Goal: Information Seeking & Learning: Find specific fact

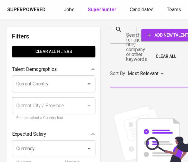
click at [128, 35] on div at bounding box center [130, 35] width 8 height 8
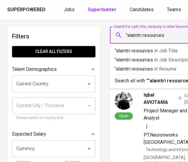
type input ""alamtri resources""
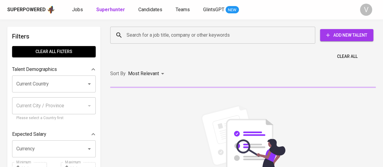
click at [204, 35] on input "Search for a job title, company or other keywords" at bounding box center [214, 34] width 178 height 11
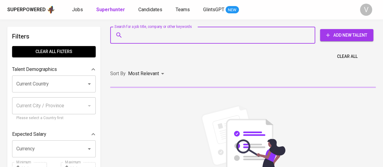
paste input "[PERSON_NAME] M"
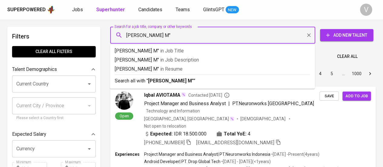
click at [125, 34] on input "[PERSON_NAME] M"" at bounding box center [214, 34] width 178 height 11
type input ""[PERSON_NAME] M""
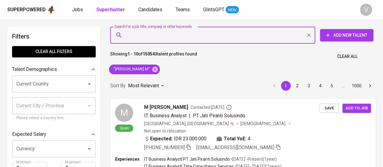
click at [190, 31] on input "Search for a job title, company or other keywords" at bounding box center [214, 34] width 178 height 11
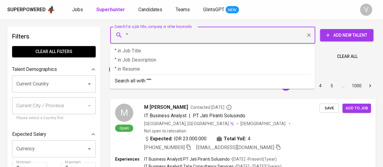
paste input "PT PROSPEK PRIMA MAKMUR"
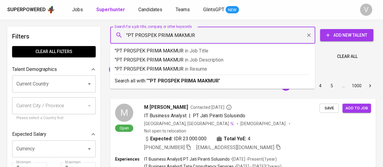
click at [135, 36] on input ""PT PROSPEK PRIMA MAKMUR" at bounding box center [214, 34] width 178 height 11
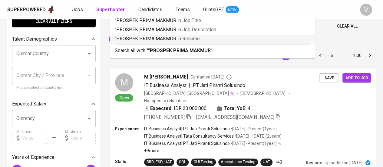
click at [196, 37] on ul ""PROSPEK PRIMA MAKMUR in Job Title "PROSPEK PRIMA MAKMUR in Job Description "PR…" at bounding box center [212, 37] width 205 height 44
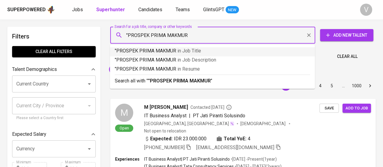
click at [194, 37] on input ""PROSPEK PRIMA MAKMUR" at bounding box center [214, 34] width 178 height 11
type input ""PROSPEK PRIMA MAKMUR""
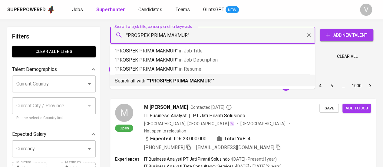
click at [221, 77] on p "Search all with " "PROSPEK PRIMA MAKMUR" "" at bounding box center [212, 80] width 195 height 7
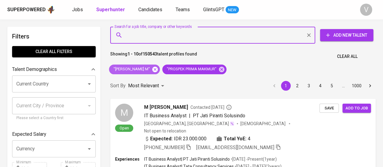
click at [152, 67] on icon at bounding box center [154, 68] width 5 height 5
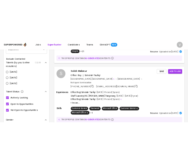
scroll to position [560, 0]
